Goal: Obtain resource: Obtain resource

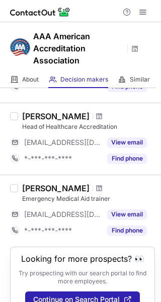
scroll to position [138, 0]
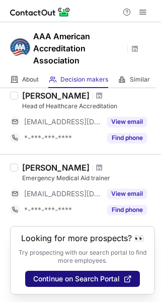
click at [77, 277] on span "Continue on Search Portal" at bounding box center [76, 278] width 86 height 8
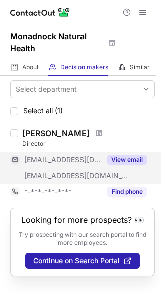
click at [123, 155] on button "View email" at bounding box center [127, 159] width 40 height 10
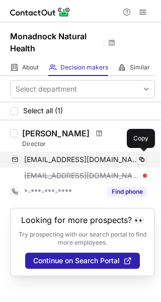
click at [102, 159] on span "dr.gene@centerforholistichealth.com" at bounding box center [81, 159] width 115 height 9
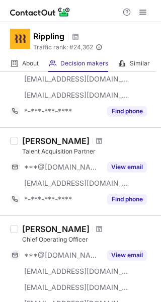
scroll to position [929, 0]
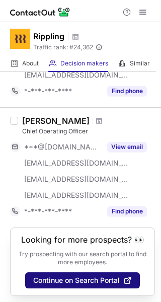
click at [100, 273] on button "Continue on Search Portal" at bounding box center [82, 280] width 115 height 16
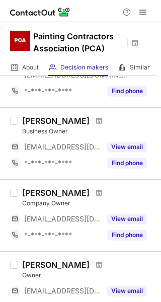
scroll to position [352, 0]
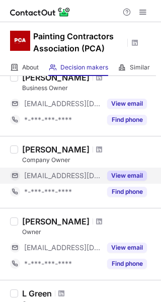
click at [115, 170] on button "View email" at bounding box center [127, 175] width 40 height 10
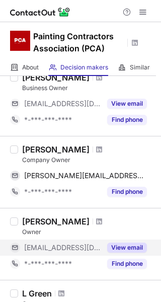
click at [105, 242] on div "View email" at bounding box center [124, 247] width 46 height 16
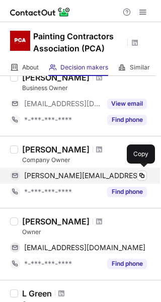
click at [69, 174] on span "randy@pcapainted.org" at bounding box center [85, 175] width 123 height 9
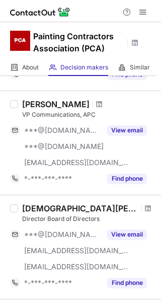
scroll to position [234, 0]
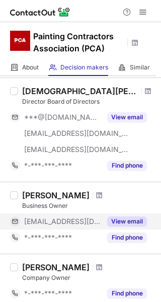
click at [129, 217] on button "View email" at bounding box center [127, 221] width 40 height 10
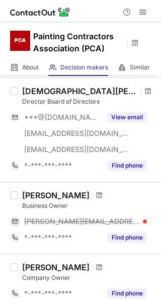
scroll to position [352, 0]
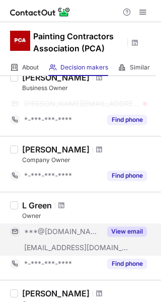
click at [127, 235] on button "View email" at bounding box center [127, 231] width 40 height 10
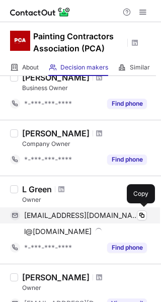
click at [66, 215] on span "lesliegreen813@gmail.com" at bounding box center [81, 215] width 115 height 9
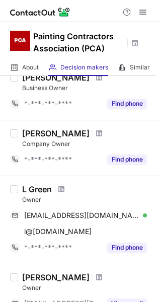
scroll to position [469, 0]
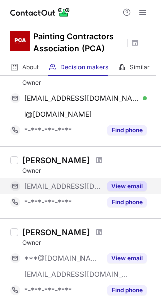
click at [119, 178] on div "View email" at bounding box center [124, 186] width 46 height 16
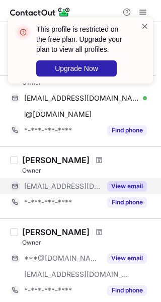
click at [145, 25] on span at bounding box center [145, 26] width 8 height 10
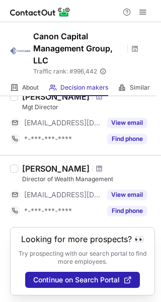
scroll to position [490, 0]
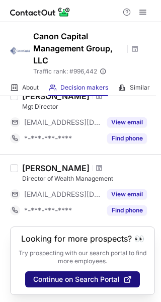
click at [125, 278] on span at bounding box center [128, 279] width 8 height 8
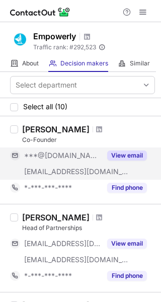
click at [133, 152] on button "View email" at bounding box center [127, 155] width 40 height 10
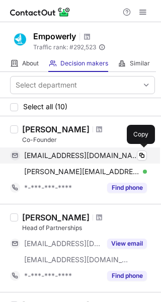
click at [82, 159] on span "[EMAIL_ADDRESS][DOMAIN_NAME]" at bounding box center [81, 155] width 115 height 9
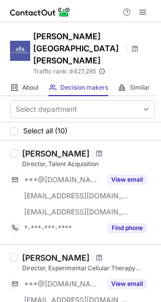
scroll to position [117, 0]
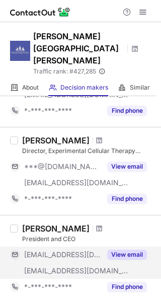
click at [127, 249] on button "View email" at bounding box center [127, 254] width 40 height 10
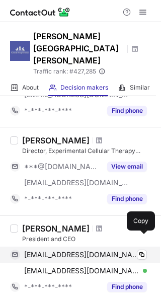
click at [83, 246] on div "schlaggarb@neuro.wustl.edu Verified Copy" at bounding box center [78, 254] width 137 height 16
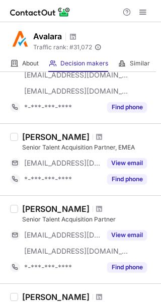
scroll to position [614, 0]
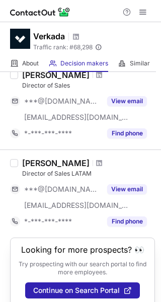
scroll to position [913, 0]
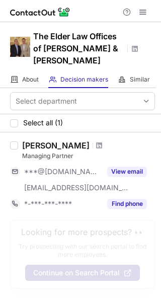
click at [100, 265] on button "Continue on Search Portal" at bounding box center [82, 272] width 115 height 16
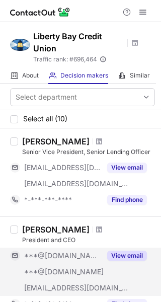
click at [120, 251] on button "View email" at bounding box center [127, 255] width 40 height 10
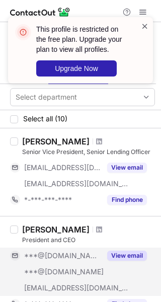
click at [145, 26] on span at bounding box center [145, 26] width 8 height 10
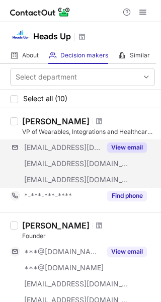
scroll to position [117, 0]
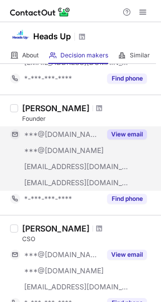
click at [114, 132] on button "View email" at bounding box center [127, 134] width 40 height 10
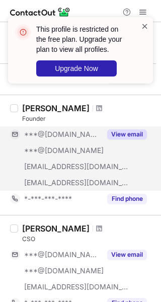
click at [146, 29] on span at bounding box center [145, 26] width 8 height 10
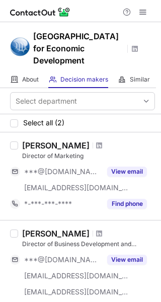
scroll to position [98, 0]
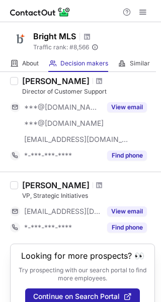
scroll to position [768, 0]
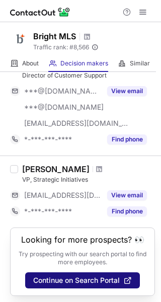
click at [113, 277] on span "Continue on Search Portal" at bounding box center [76, 280] width 86 height 8
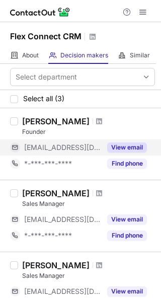
click at [122, 145] on button "View email" at bounding box center [127, 147] width 40 height 10
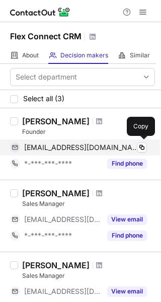
click at [53, 148] on span "contact@flexconnectcrm.com" at bounding box center [81, 147] width 115 height 9
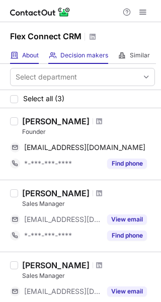
click at [25, 60] on div "About About Company" at bounding box center [24, 55] width 29 height 17
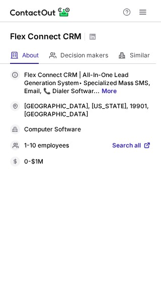
click at [112, 90] on link "More" at bounding box center [109, 91] width 15 height 8
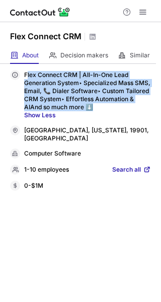
drag, startPoint x: 28, startPoint y: 78, endPoint x: 108, endPoint y: 103, distance: 84.3
click at [108, 103] on p "Flex Connect CRM | All-In-One Lead Generation System‣ Specialized Mass SMS, Ema…" at bounding box center [87, 95] width 127 height 48
copy p "lex Connect CRM | All-In-One Lead Generation System‣ Specialized Mass SMS, Emai…"
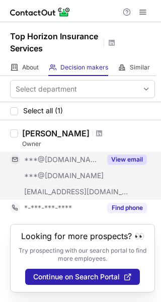
click at [132, 160] on button "View email" at bounding box center [127, 159] width 40 height 10
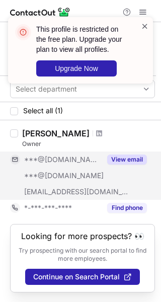
click at [145, 24] on span at bounding box center [145, 26] width 8 height 10
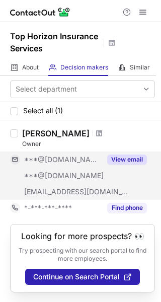
click at [130, 161] on button "View email" at bounding box center [127, 159] width 40 height 10
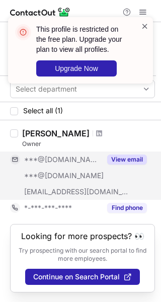
click at [145, 23] on span at bounding box center [145, 26] width 8 height 10
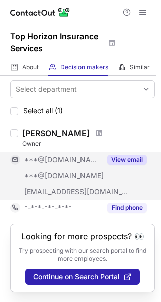
click at [123, 158] on button "View email" at bounding box center [127, 159] width 40 height 10
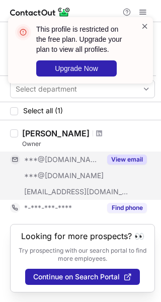
click at [142, 26] on span at bounding box center [145, 26] width 8 height 10
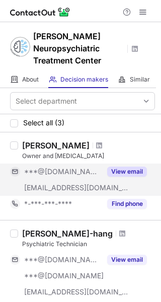
click at [109, 165] on div "View email" at bounding box center [124, 171] width 46 height 16
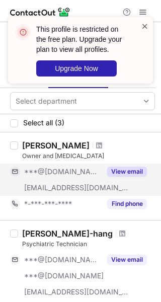
click at [143, 25] on span at bounding box center [145, 26] width 8 height 10
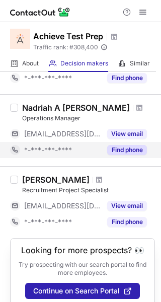
scroll to position [736, 0]
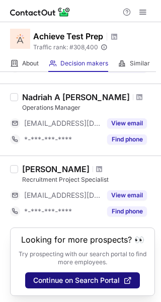
click at [105, 283] on button "Continue on Search Portal" at bounding box center [82, 280] width 115 height 16
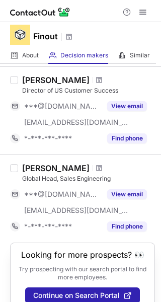
scroll to position [889, 0]
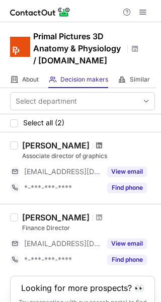
scroll to position [50, 0]
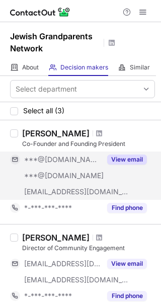
click at [125, 161] on button "View email" at bounding box center [127, 159] width 40 height 10
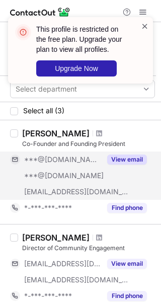
click at [146, 26] on span at bounding box center [145, 26] width 8 height 10
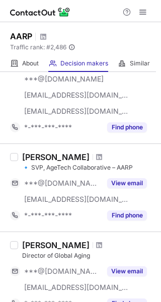
scroll to position [913, 0]
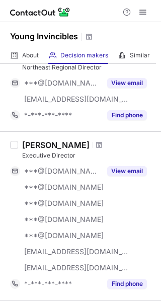
scroll to position [222, 0]
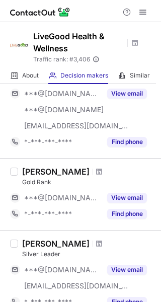
scroll to position [194, 0]
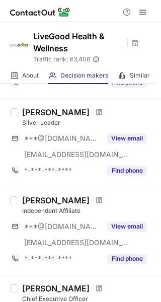
scroll to position [586, 0]
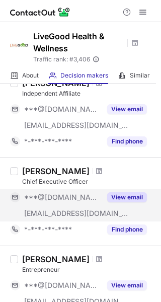
click at [121, 193] on button "View email" at bounding box center [127, 197] width 40 height 10
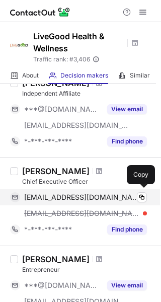
click at [84, 195] on span "[EMAIL_ADDRESS][DOMAIN_NAME]" at bounding box center [81, 197] width 115 height 9
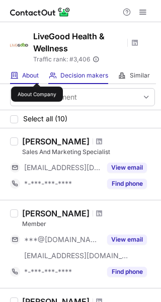
click at [36, 73] on span "About" at bounding box center [30, 75] width 17 height 8
